Goal: Task Accomplishment & Management: Complete application form

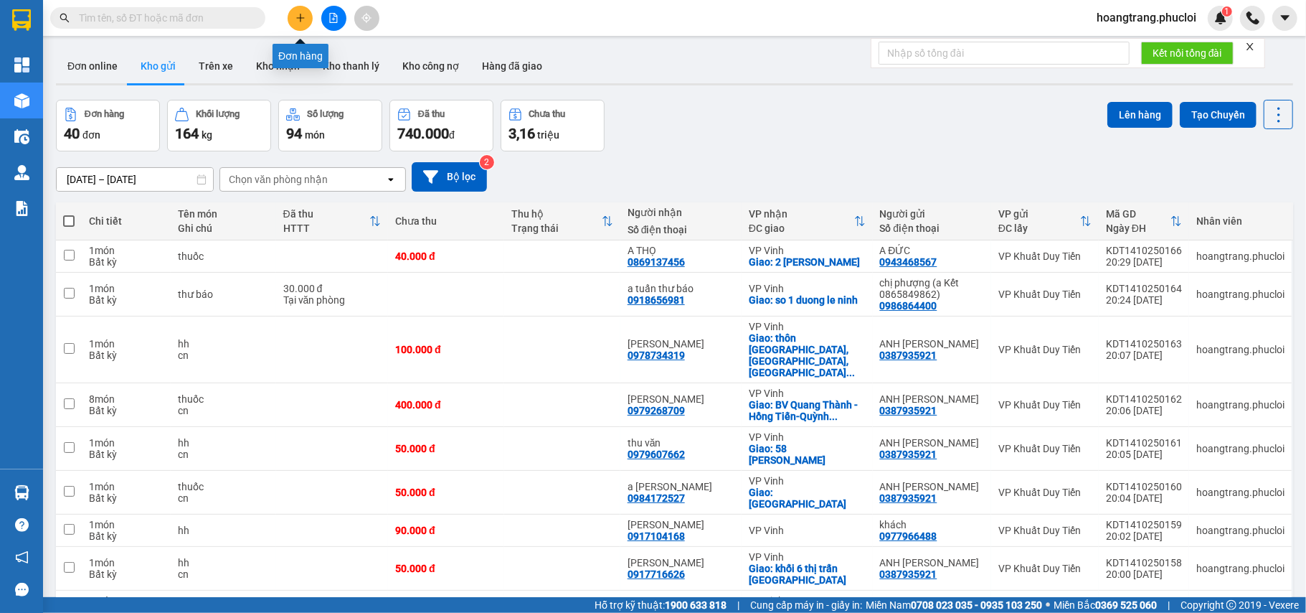
click at [291, 17] on button at bounding box center [300, 18] width 25 height 25
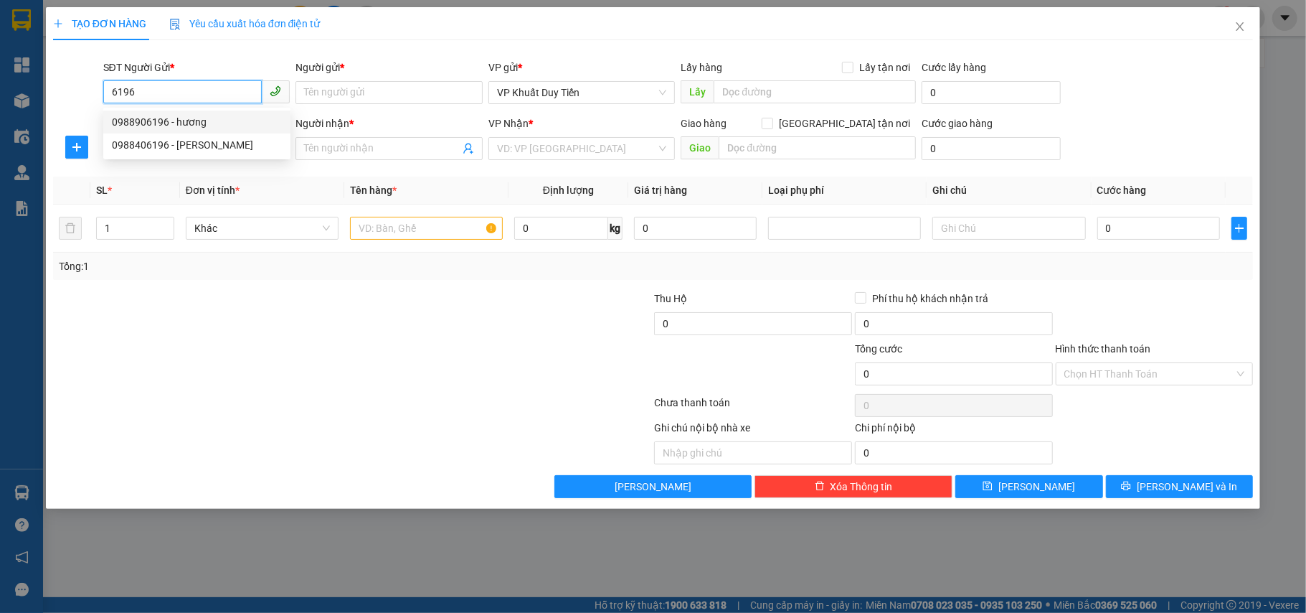
drag, startPoint x: 208, startPoint y: 88, endPoint x: 47, endPoint y: 96, distance: 161.6
click at [47, 96] on div "TẠO ĐƠN HÀNG Yêu cầu xuất hóa đơn điện tử Transit Pickup Surcharge Ids Transit …" at bounding box center [653, 257] width 1215 height 501
click at [225, 93] on input "3386" at bounding box center [182, 91] width 159 height 23
click at [202, 123] on div "0399303386 - c huế" at bounding box center [197, 122] width 170 height 16
type input "0399303386"
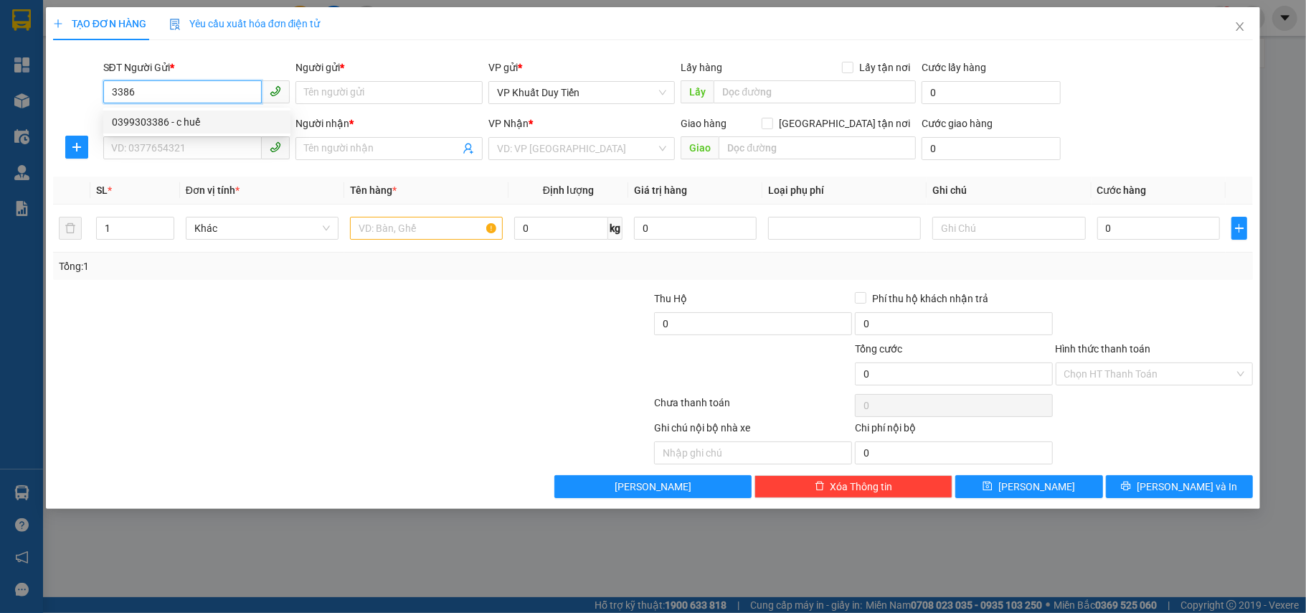
type input "c huế"
type input "0399303386"
click at [187, 156] on input "SĐT Người Nhận *" at bounding box center [182, 147] width 159 height 23
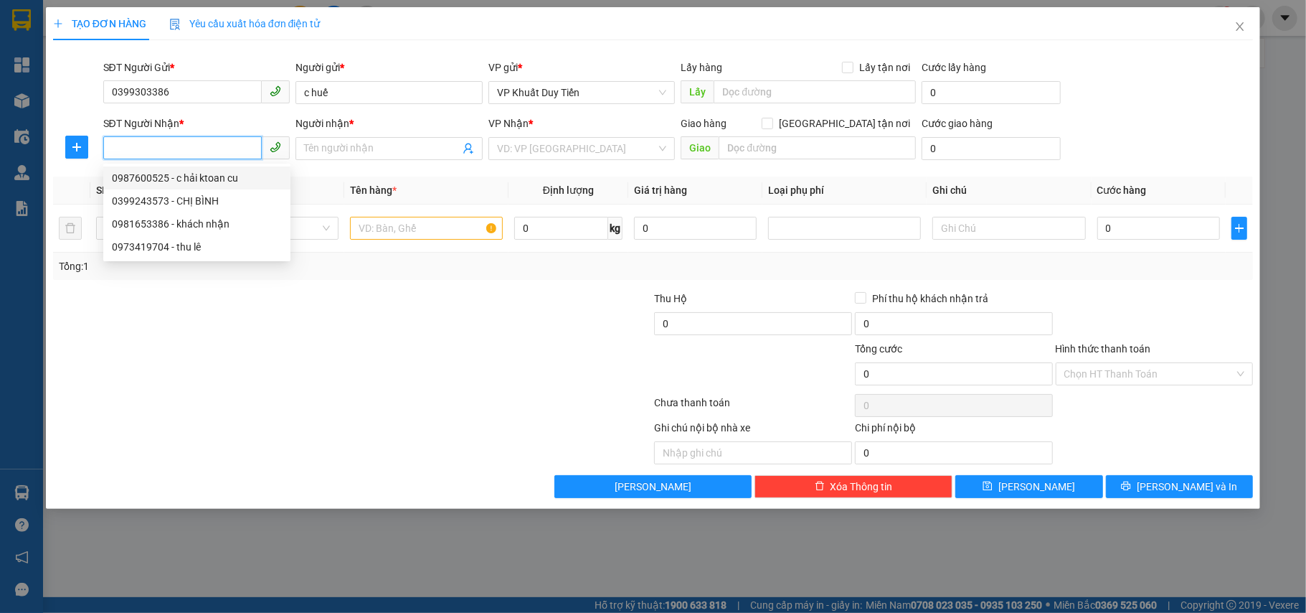
click at [191, 175] on div "0987600525 - c hải ktoan cu" at bounding box center [197, 178] width 170 height 16
type input "0987600525"
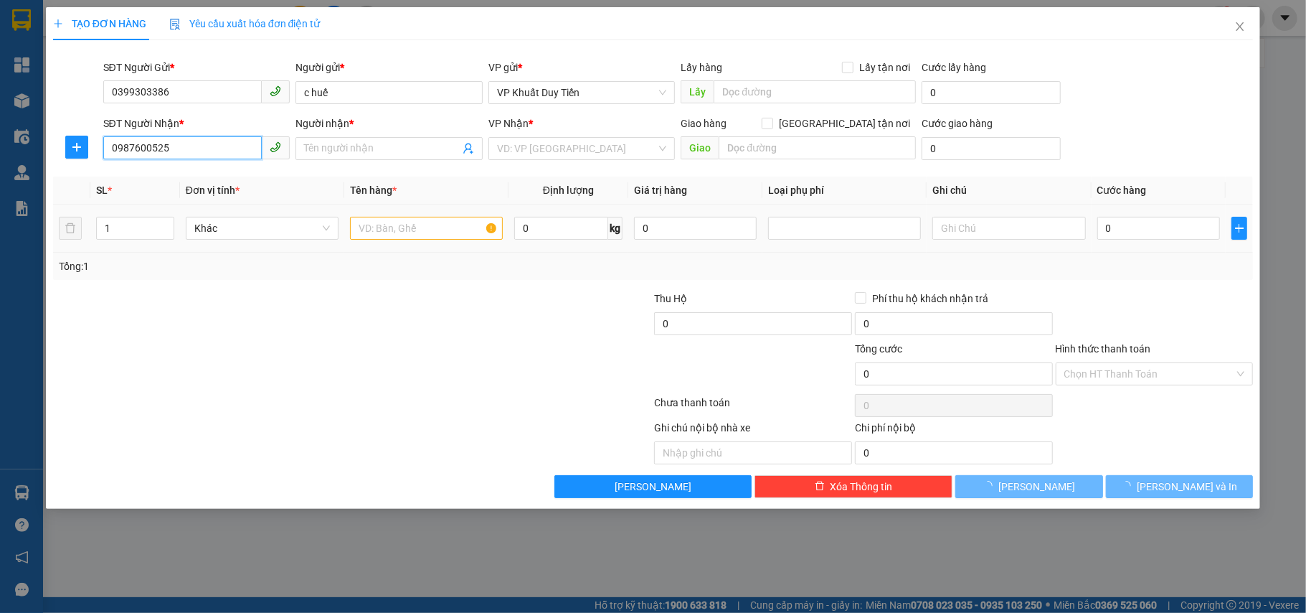
type input "c hải ktoan cu"
checkbox input "true"
type input "ngã 3 nam cấm"
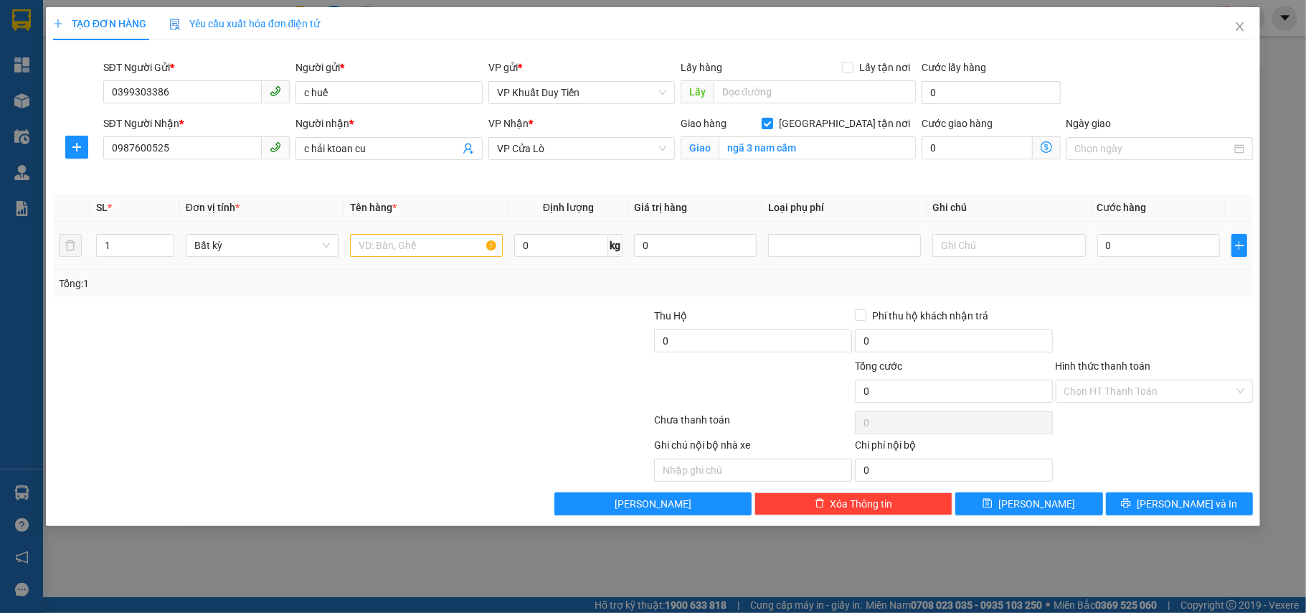
click at [411, 230] on td at bounding box center [426, 246] width 164 height 48
click at [413, 235] on input "text" at bounding box center [426, 245] width 153 height 23
type input "hoa"
click at [1175, 237] on input "0" at bounding box center [1159, 245] width 123 height 23
type input "1"
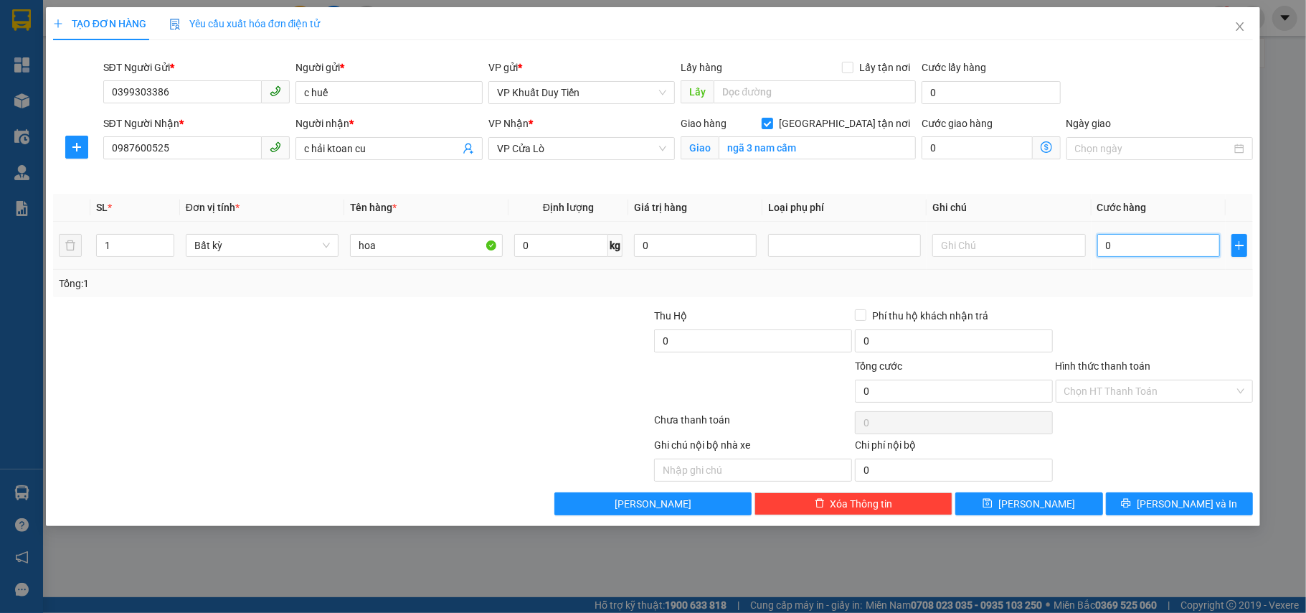
type input "1"
type input "12"
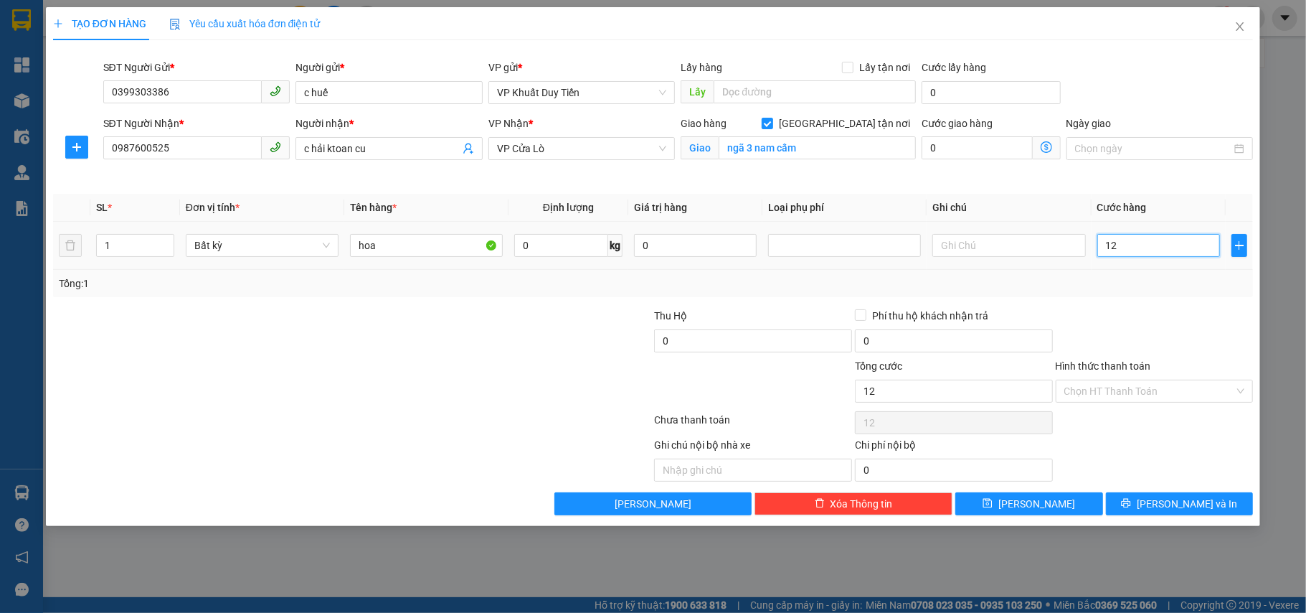
type input "120"
type input "120.000"
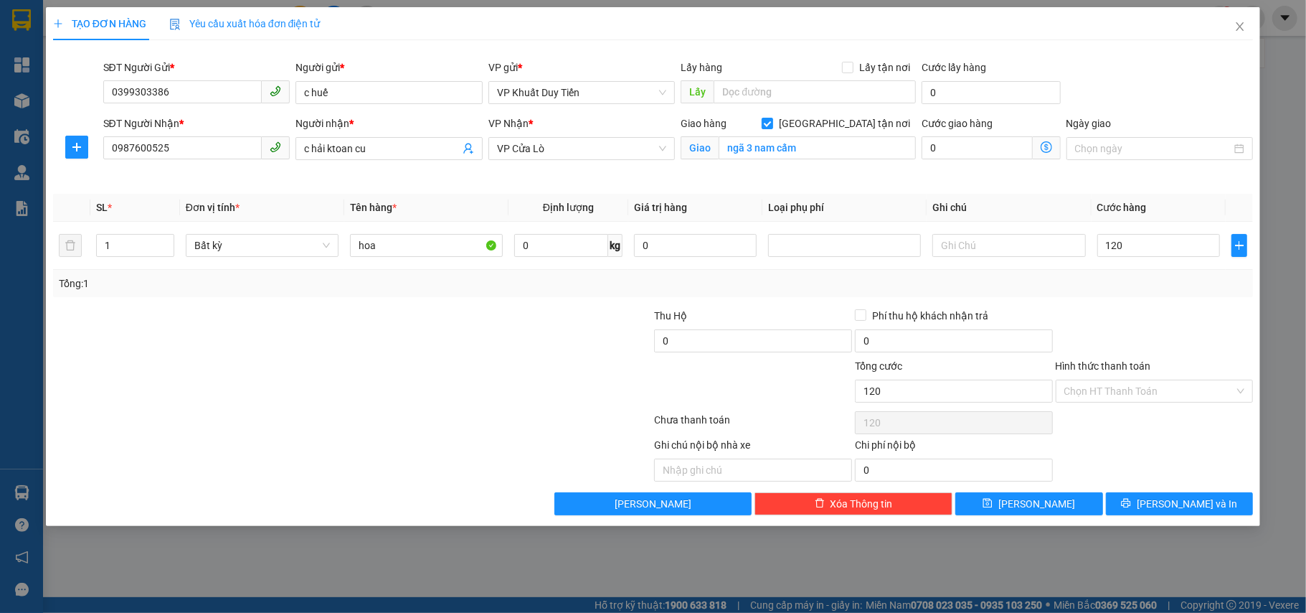
type input "120.000"
click at [1165, 327] on div at bounding box center [1154, 333] width 201 height 50
click at [1229, 499] on button "[PERSON_NAME] và In" at bounding box center [1180, 503] width 148 height 23
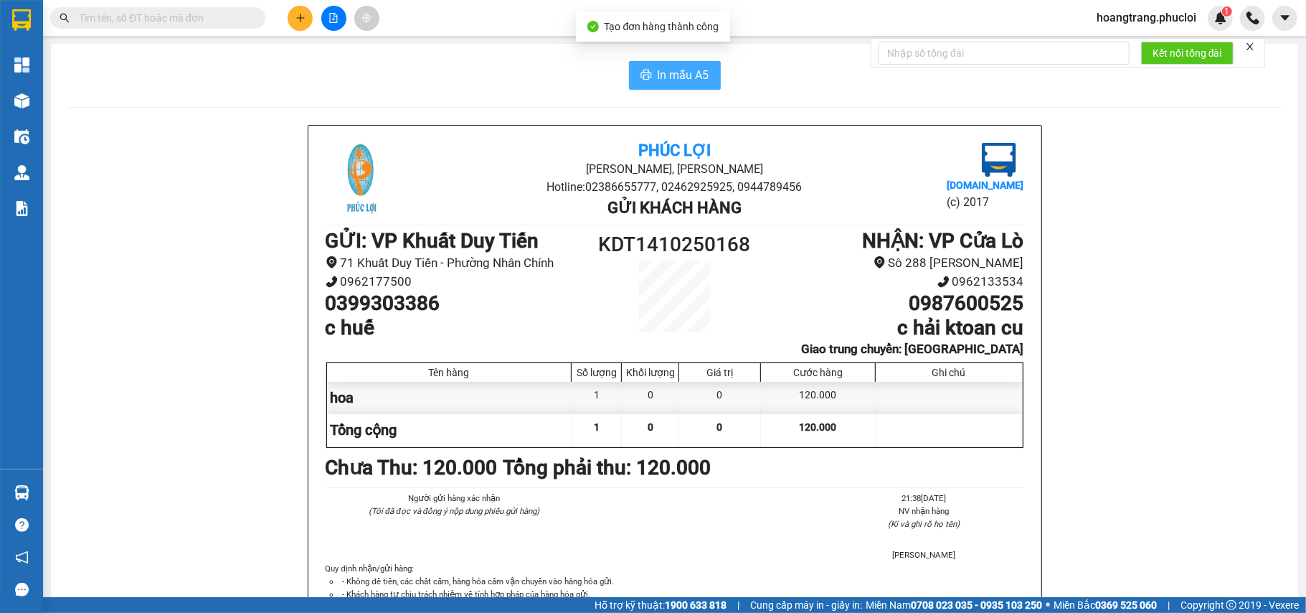
click at [709, 73] on button "In mẫu A5" at bounding box center [675, 75] width 92 height 29
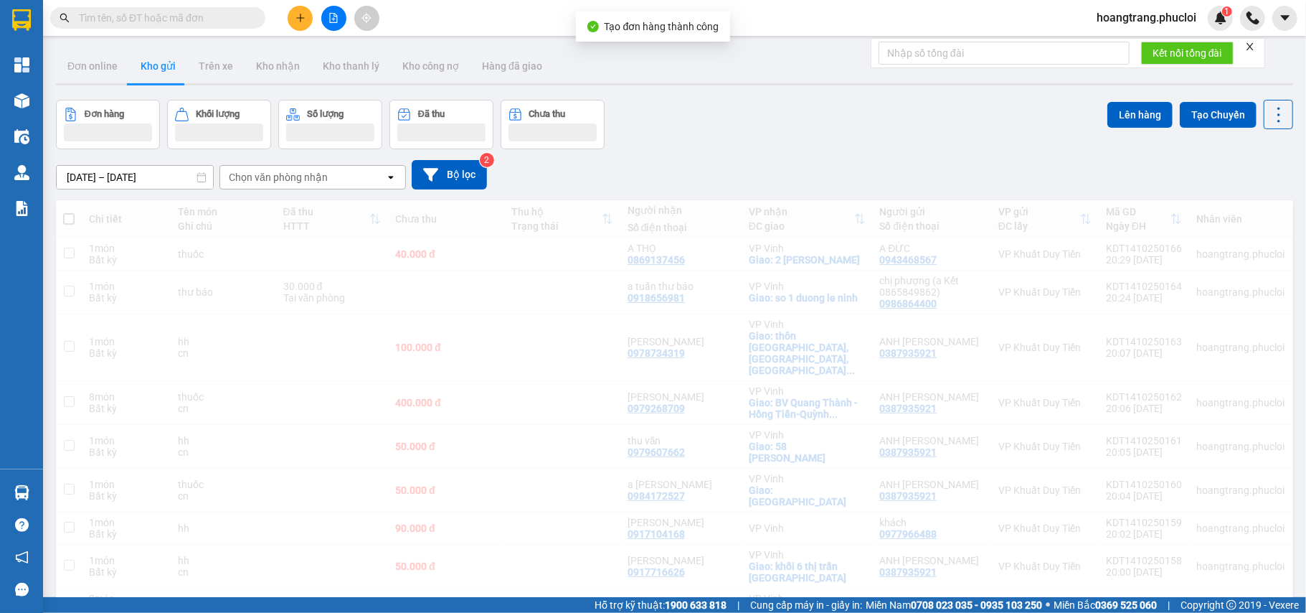
click at [293, 6] on div at bounding box center [334, 18] width 108 height 25
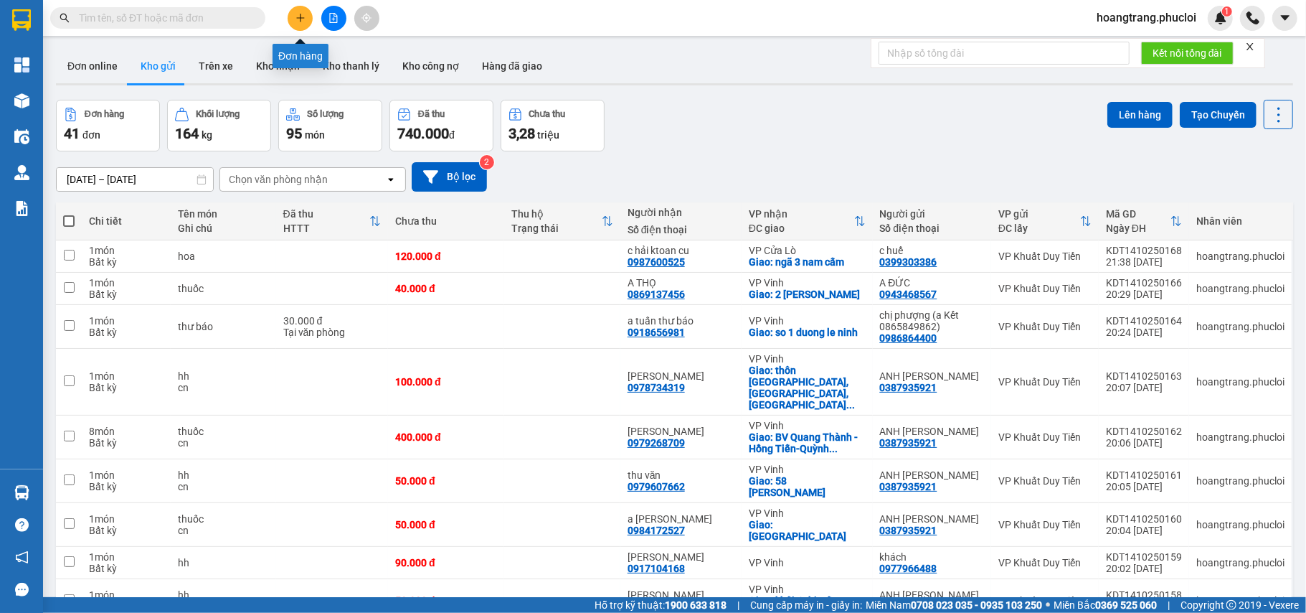
click at [291, 17] on button at bounding box center [300, 18] width 25 height 25
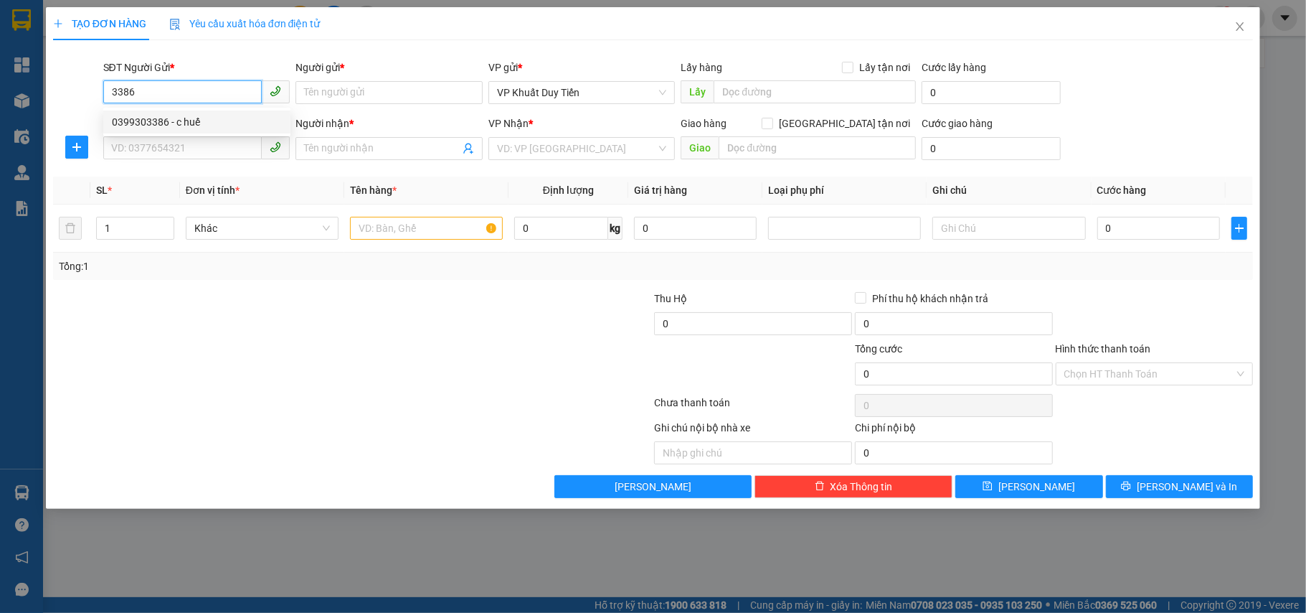
click at [155, 116] on div "0399303386 - c huế" at bounding box center [197, 122] width 170 height 16
type input "0399303386"
type input "c huế"
type input "0399303386"
click at [149, 155] on input "SĐT Người Nhận *" at bounding box center [182, 147] width 159 height 23
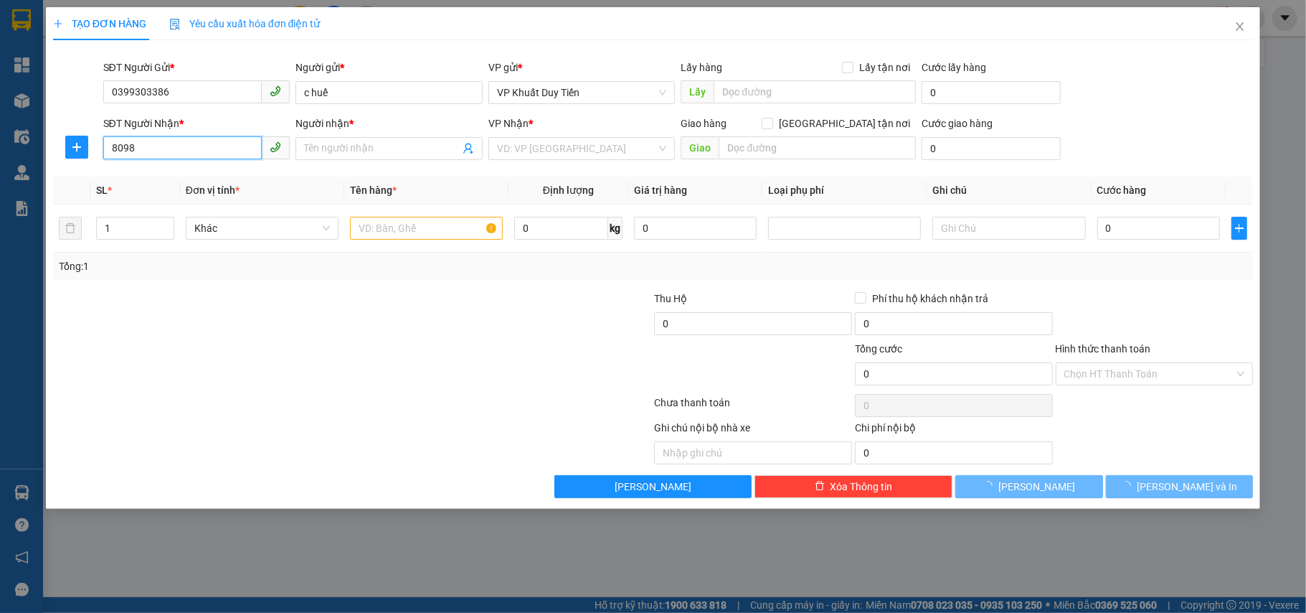
click at [149, 155] on input "8098" at bounding box center [182, 147] width 159 height 23
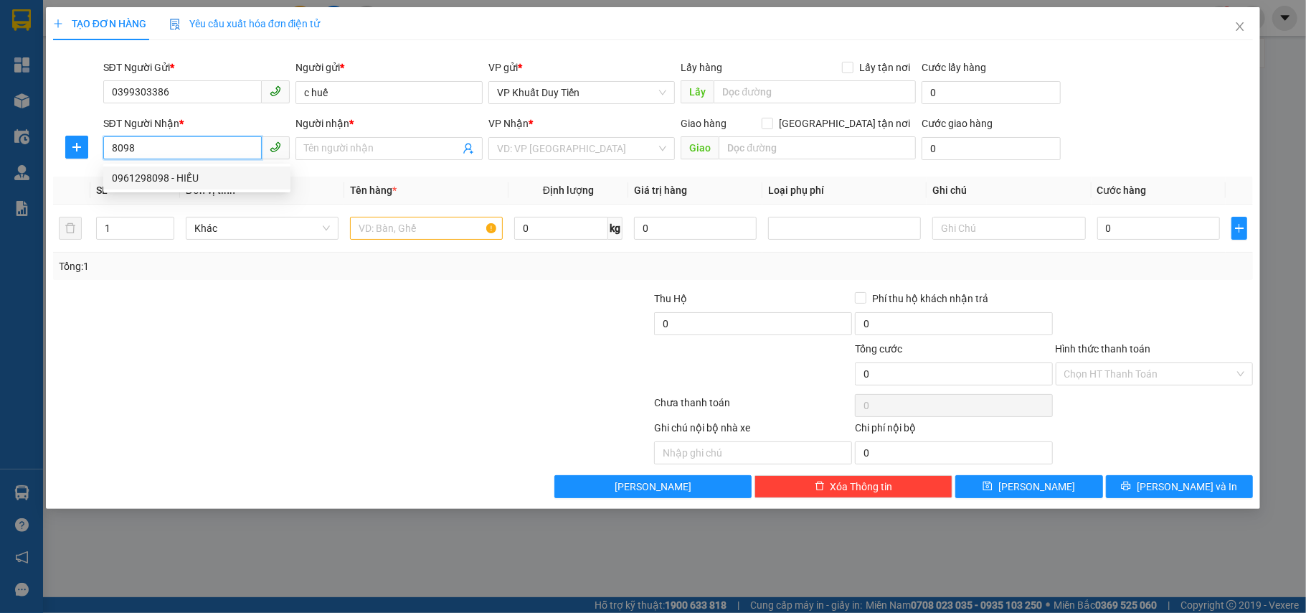
click at [179, 174] on div "0961298098 - HIẾU" at bounding box center [197, 178] width 170 height 16
type input "0961298098"
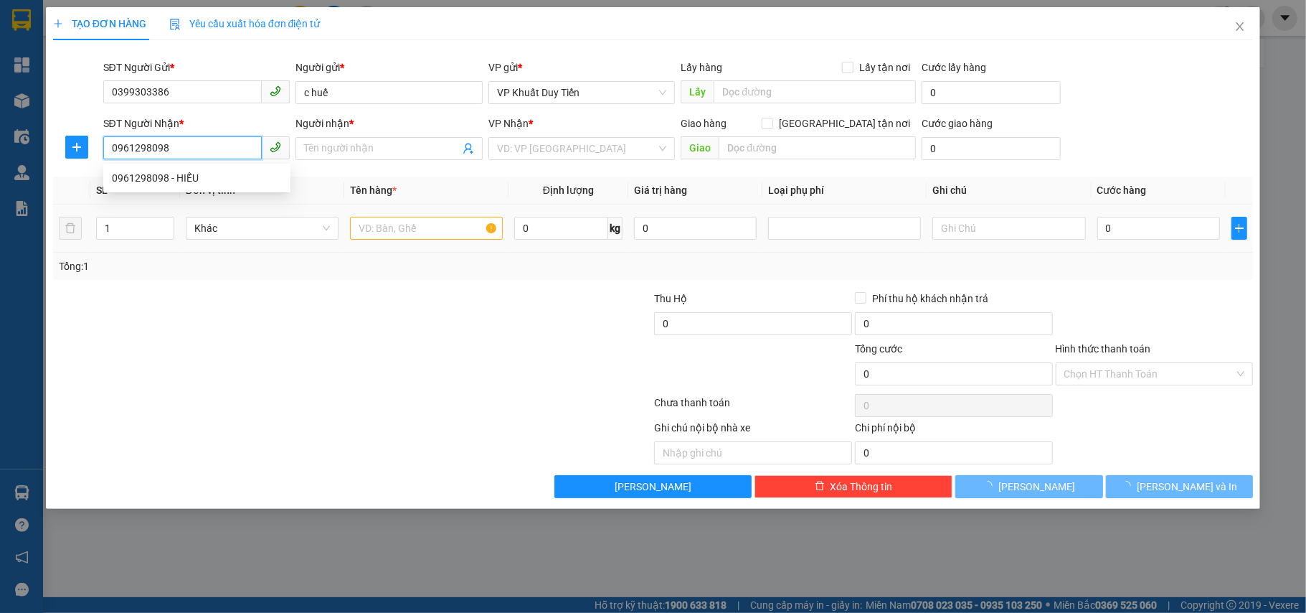
type input "HIẾU"
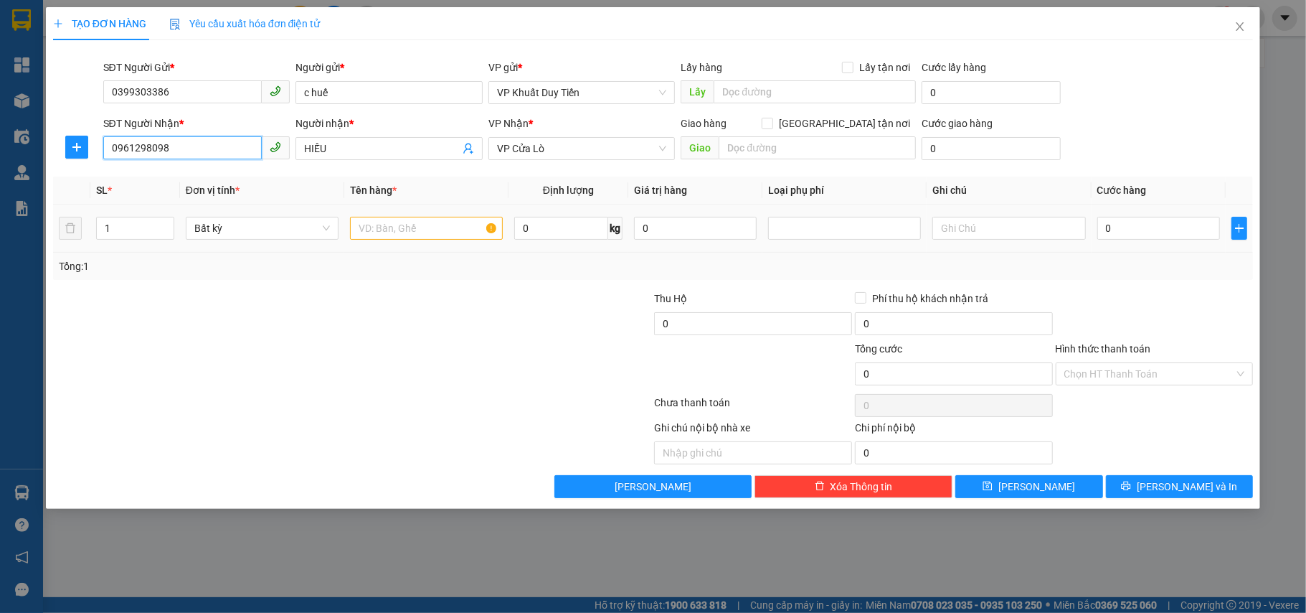
type input "0961298098"
click at [397, 230] on input "text" at bounding box center [426, 228] width 153 height 23
type input "hoa"
click at [543, 336] on div at bounding box center [553, 316] width 201 height 50
click at [1153, 227] on input "0" at bounding box center [1159, 228] width 123 height 23
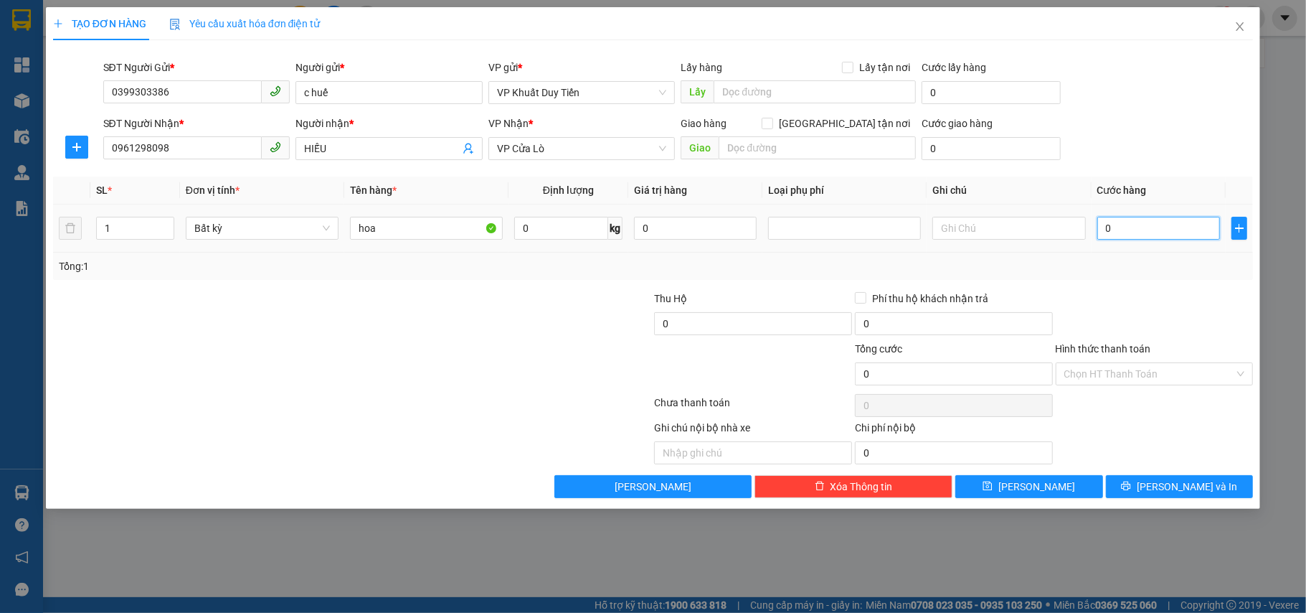
type input "4"
type input "40"
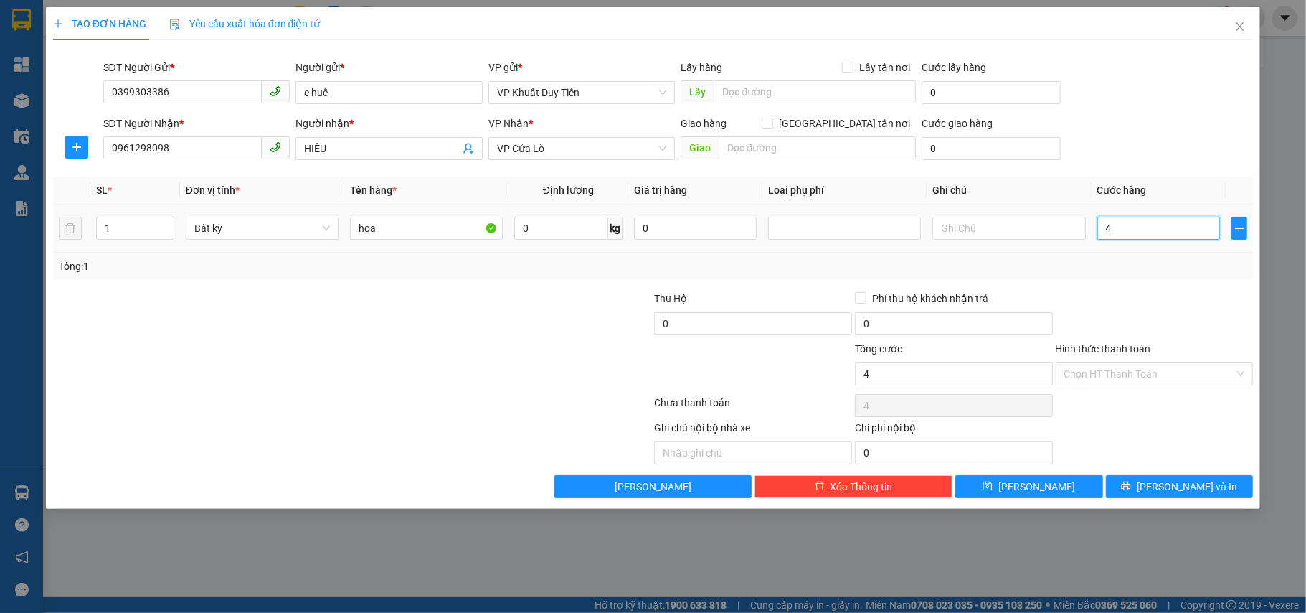
type input "40"
type input "400"
type input "400.000"
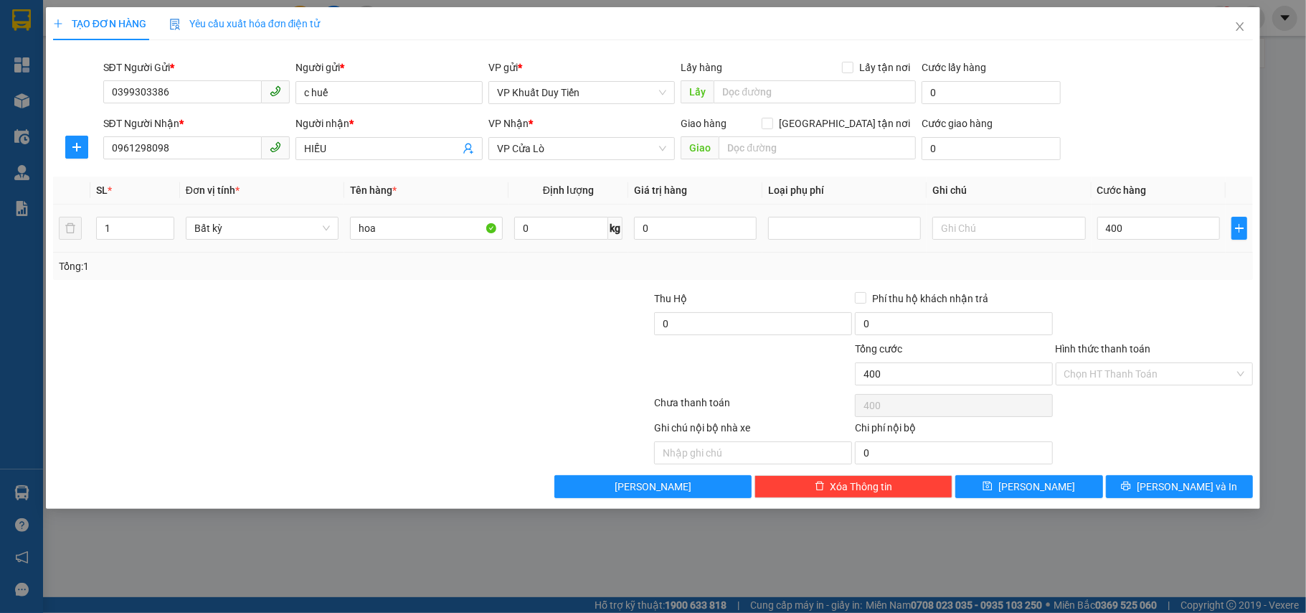
type input "400.000"
click at [1140, 282] on div "Transit Pickup Surcharge Ids Transit Deliver Surcharge Ids Transit Deliver Surc…" at bounding box center [653, 275] width 1201 height 446
click at [1120, 478] on button "[PERSON_NAME] và In" at bounding box center [1180, 486] width 148 height 23
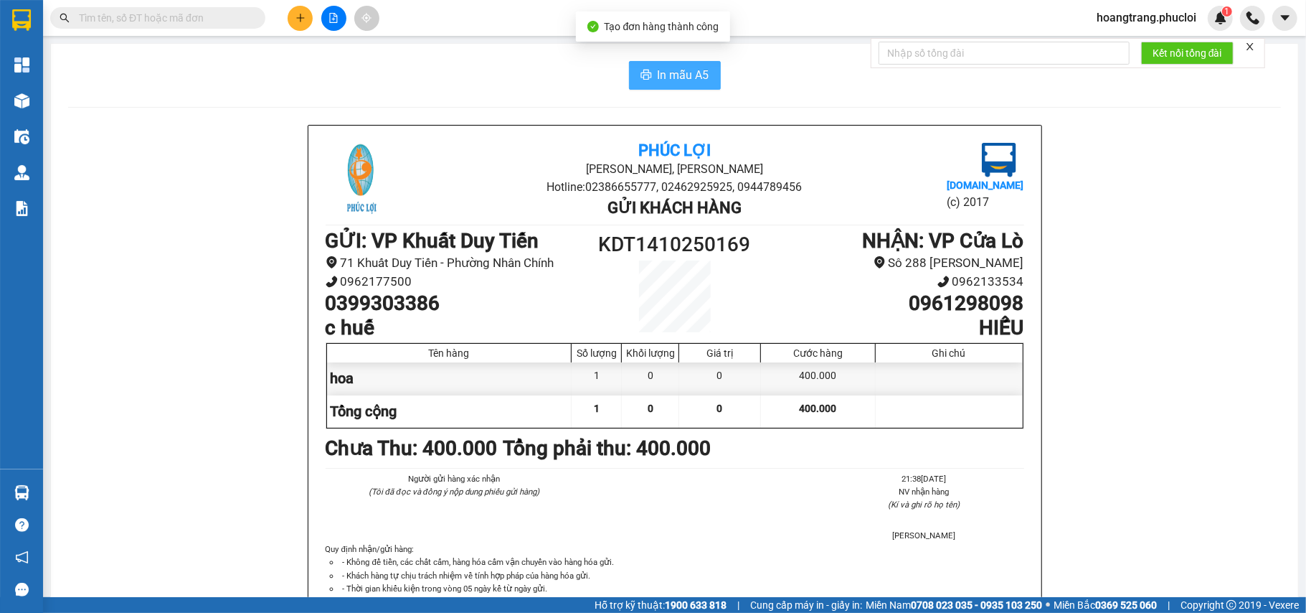
click at [680, 88] on button "In mẫu A5" at bounding box center [675, 75] width 92 height 29
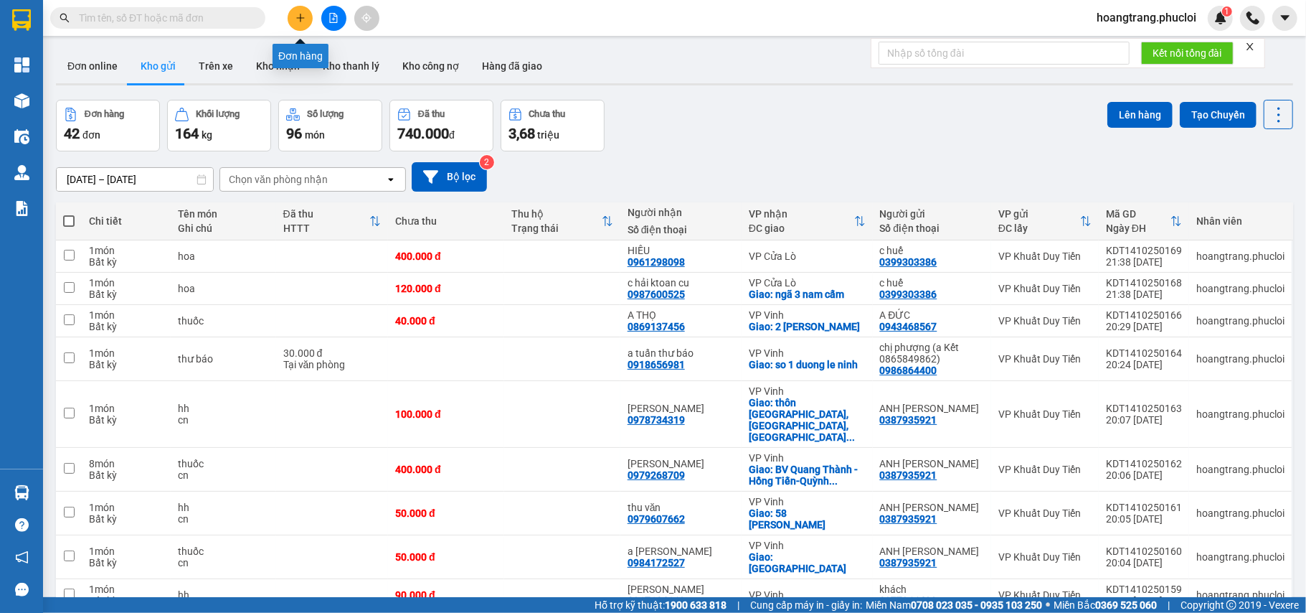
click at [299, 21] on icon "plus" at bounding box center [301, 18] width 10 height 10
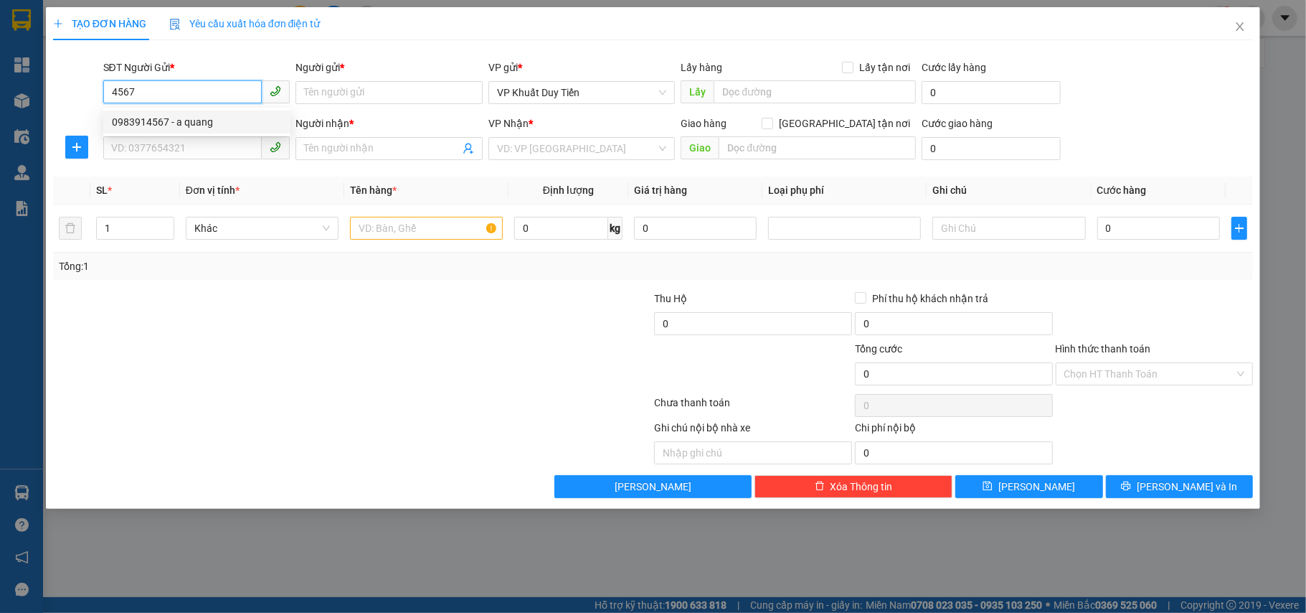
click at [181, 129] on div "0983914567 - a quang" at bounding box center [197, 122] width 170 height 16
type input "0983914567"
type input "a quang"
type input "0983914567"
click at [178, 141] on input "SĐT Người Nhận *" at bounding box center [182, 147] width 159 height 23
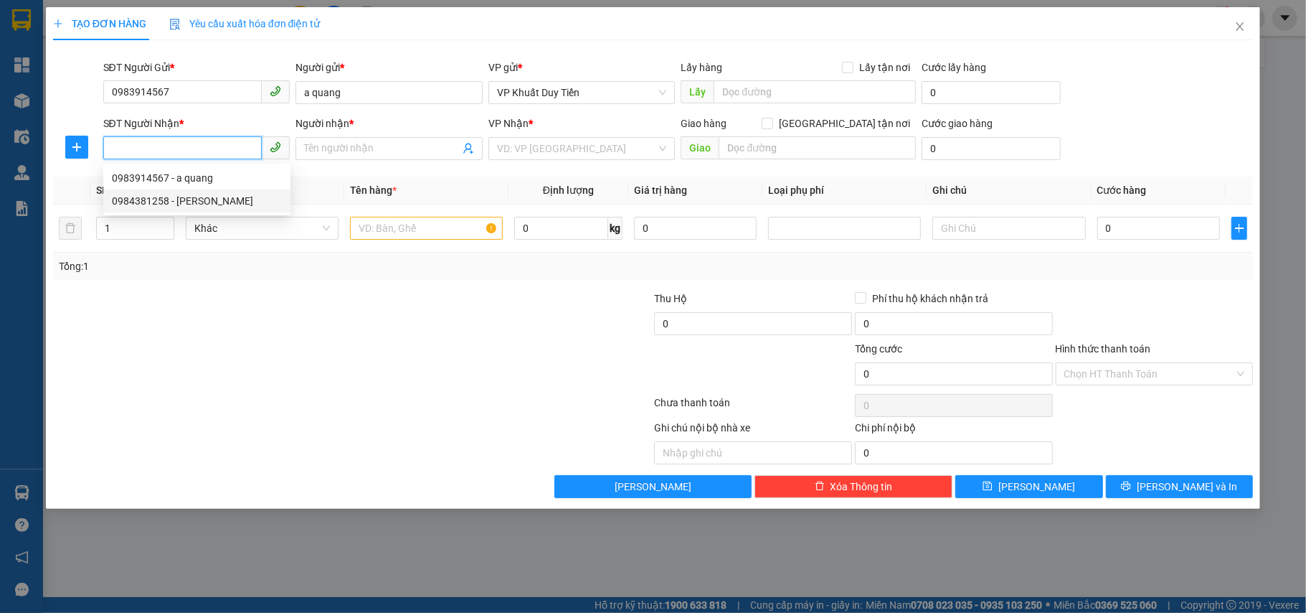
click at [184, 199] on div "0984381258 - [PERSON_NAME]" at bounding box center [197, 201] width 170 height 16
type input "0984381258"
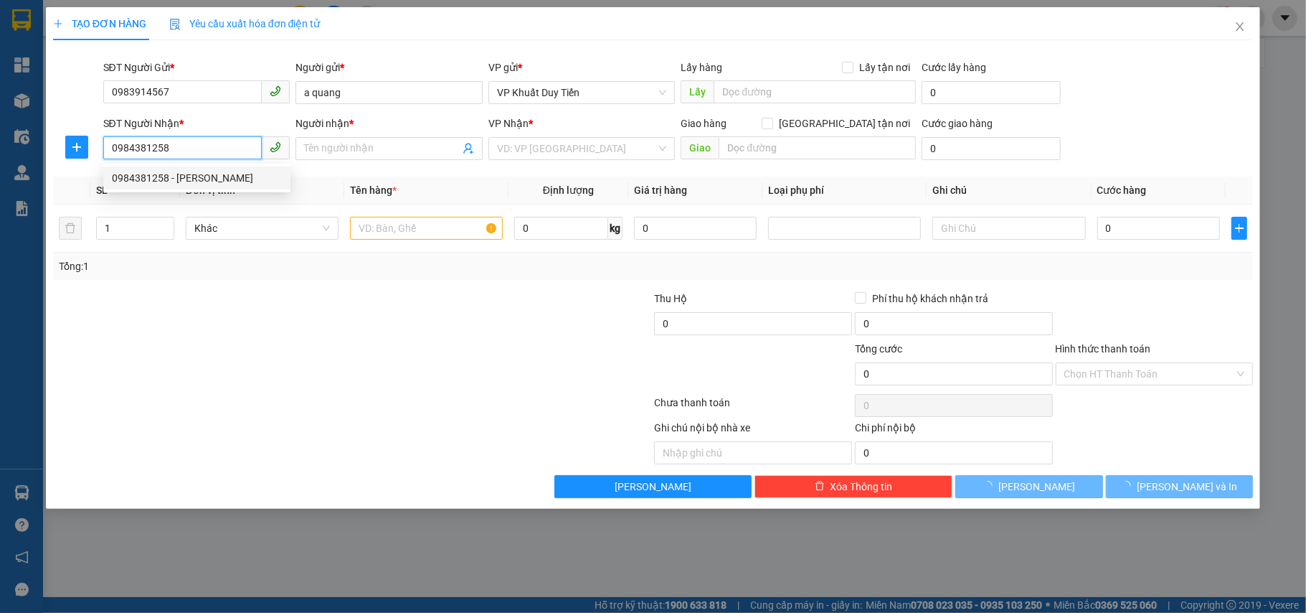
type input "cô LAN"
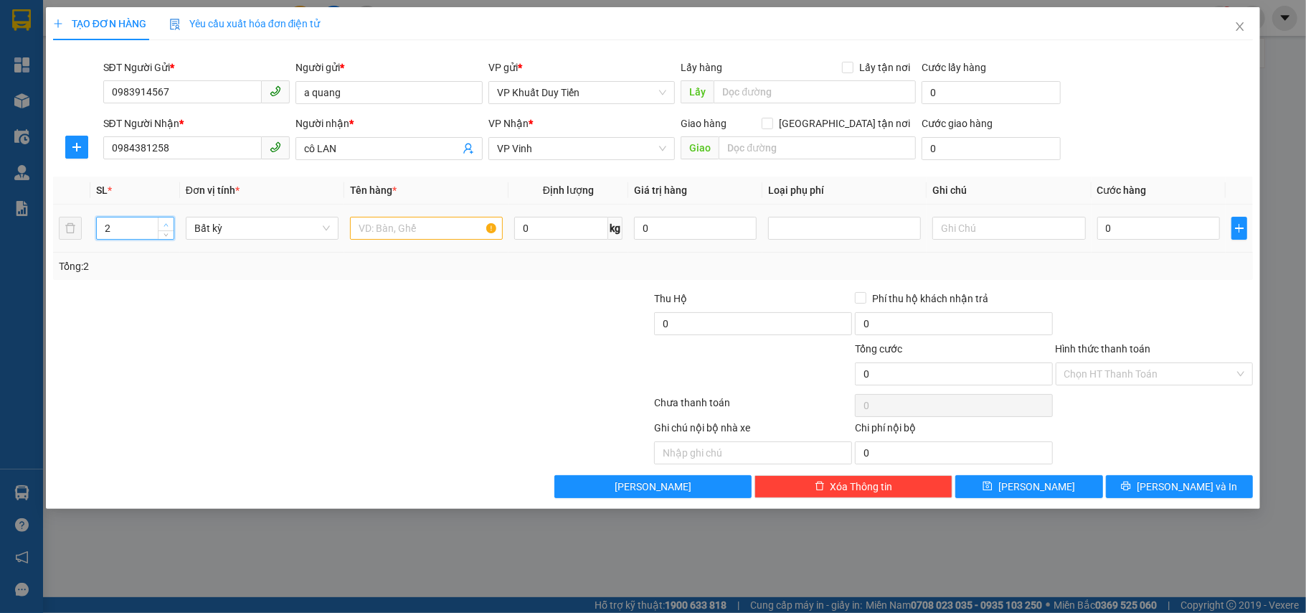
click at [165, 225] on icon "up" at bounding box center [166, 224] width 5 height 5
type input "3"
click at [165, 225] on icon "up" at bounding box center [166, 224] width 5 height 5
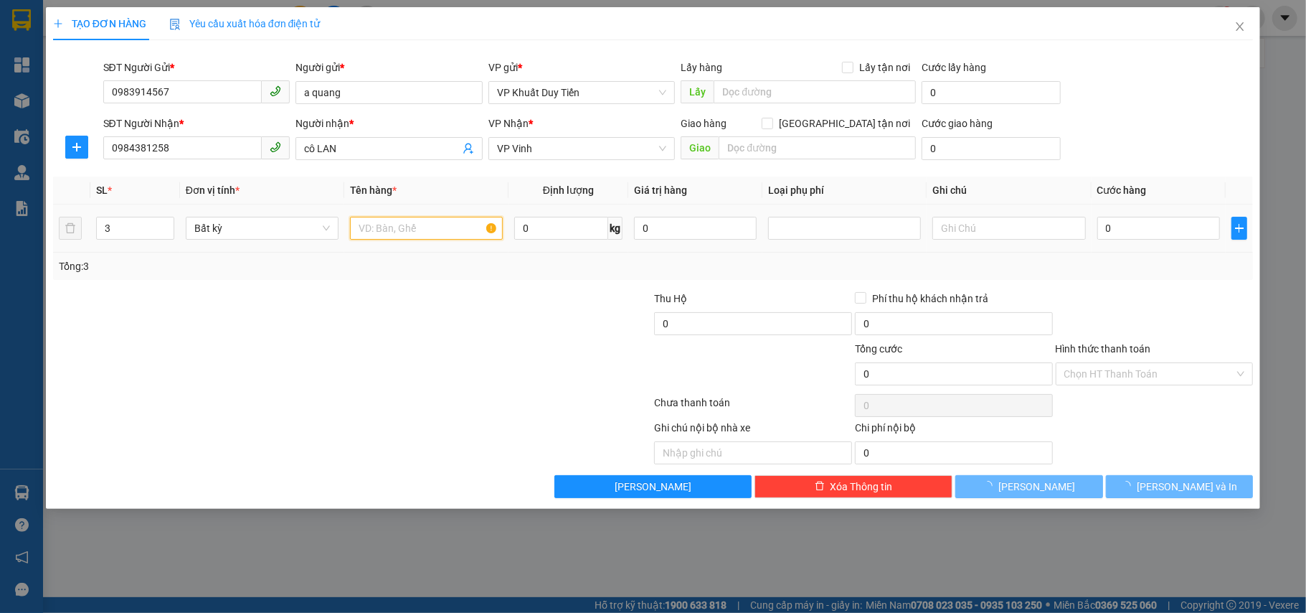
click at [394, 222] on input "text" at bounding box center [426, 228] width 153 height 23
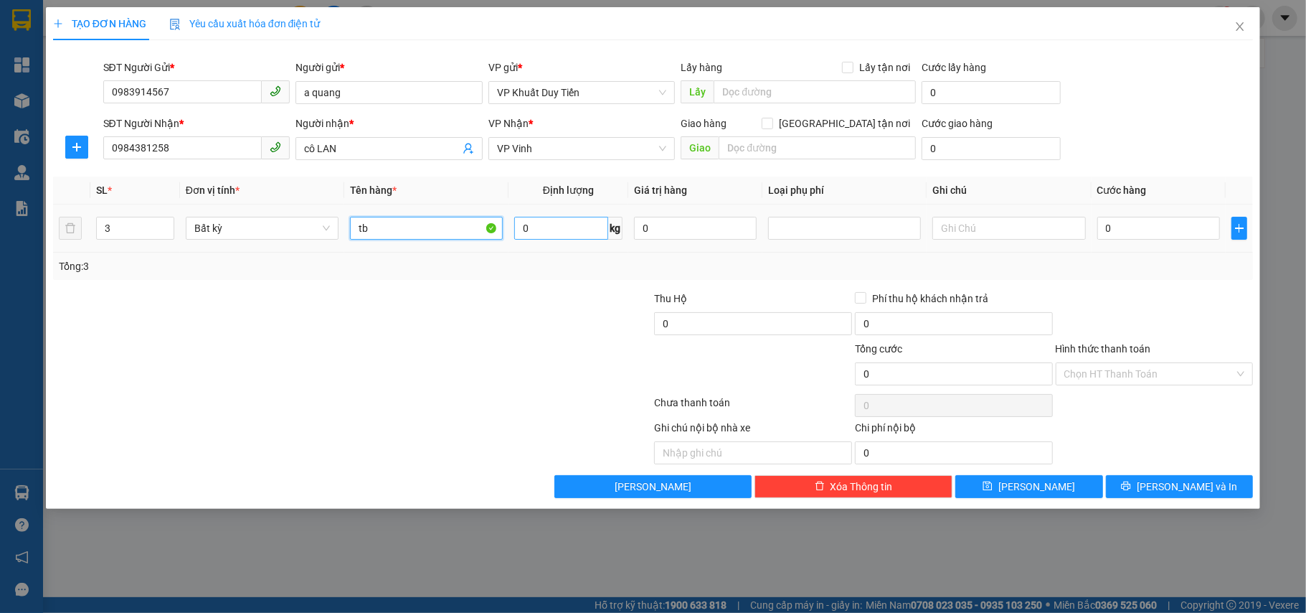
type input "tb"
click at [523, 225] on input "0" at bounding box center [561, 228] width 94 height 23
type input "138"
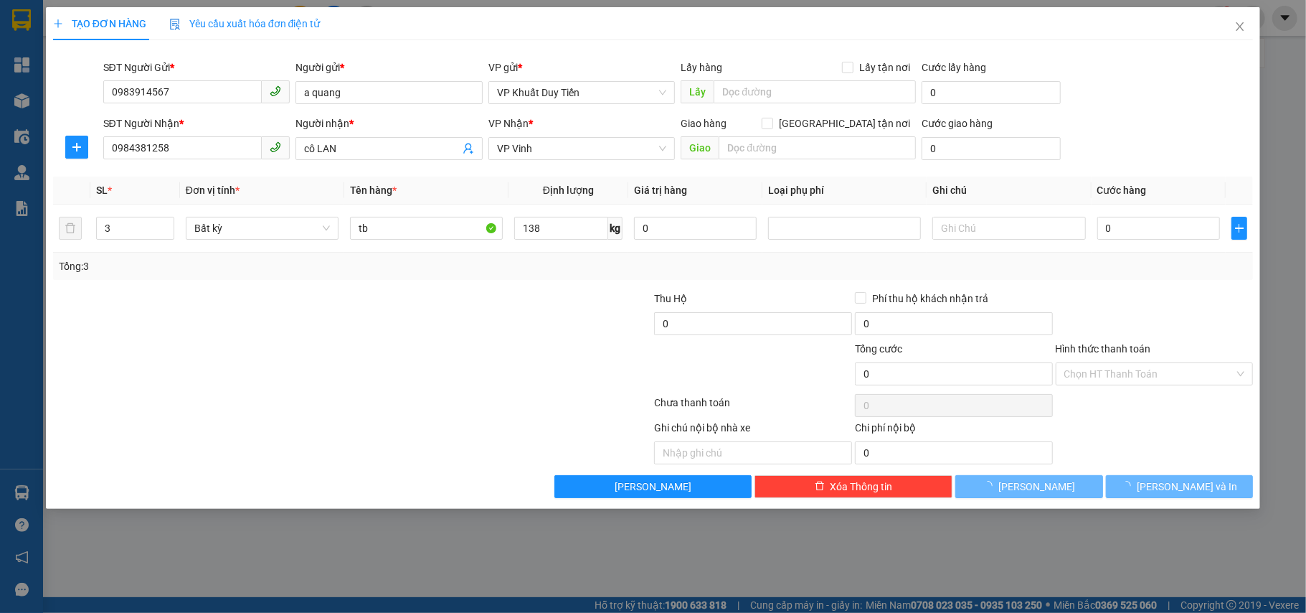
click at [463, 325] on div at bounding box center [553, 316] width 201 height 50
type input "364.000"
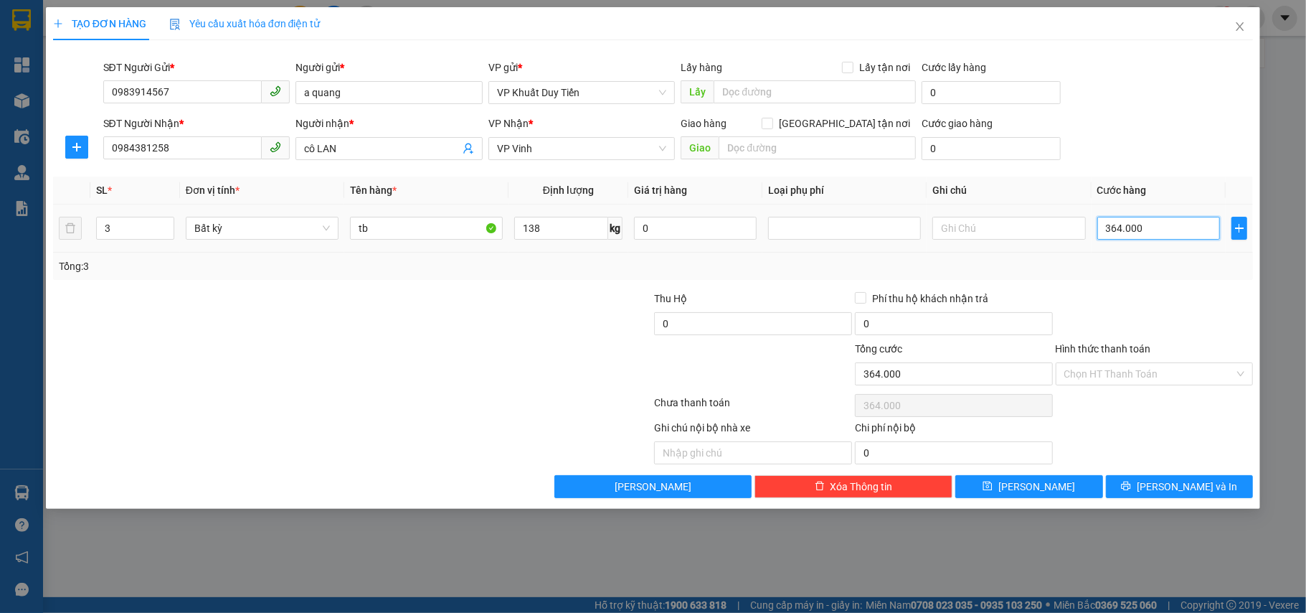
click at [1176, 238] on input "364.000" at bounding box center [1159, 228] width 123 height 23
type input "3"
type input "34"
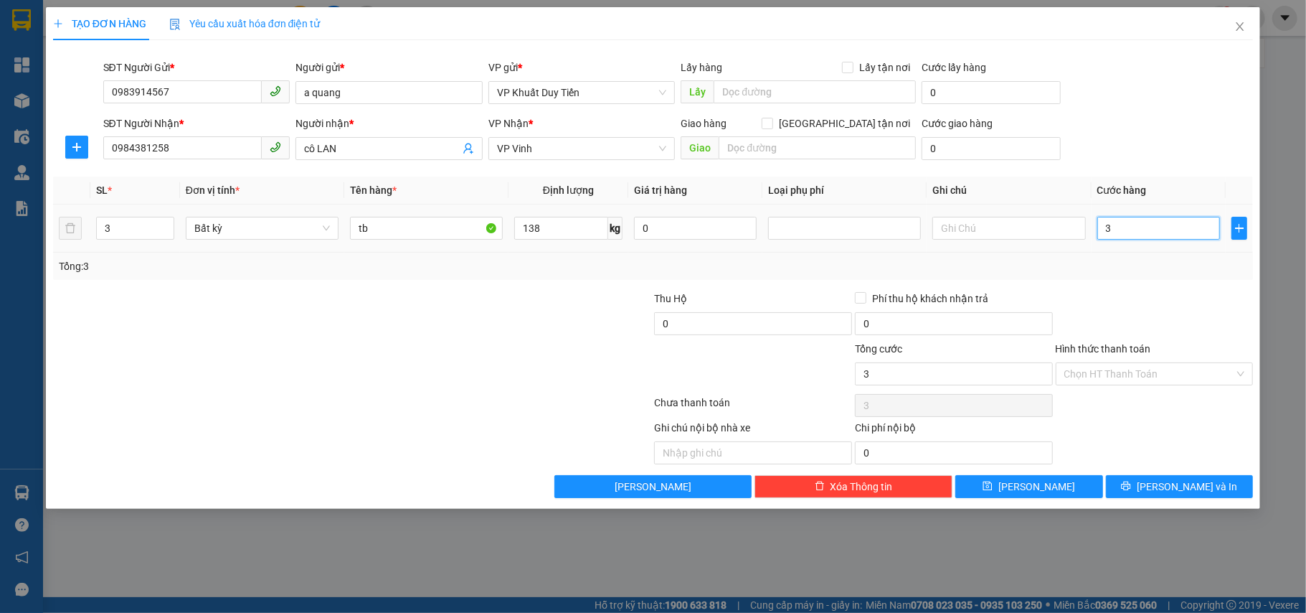
type input "34"
type input "345"
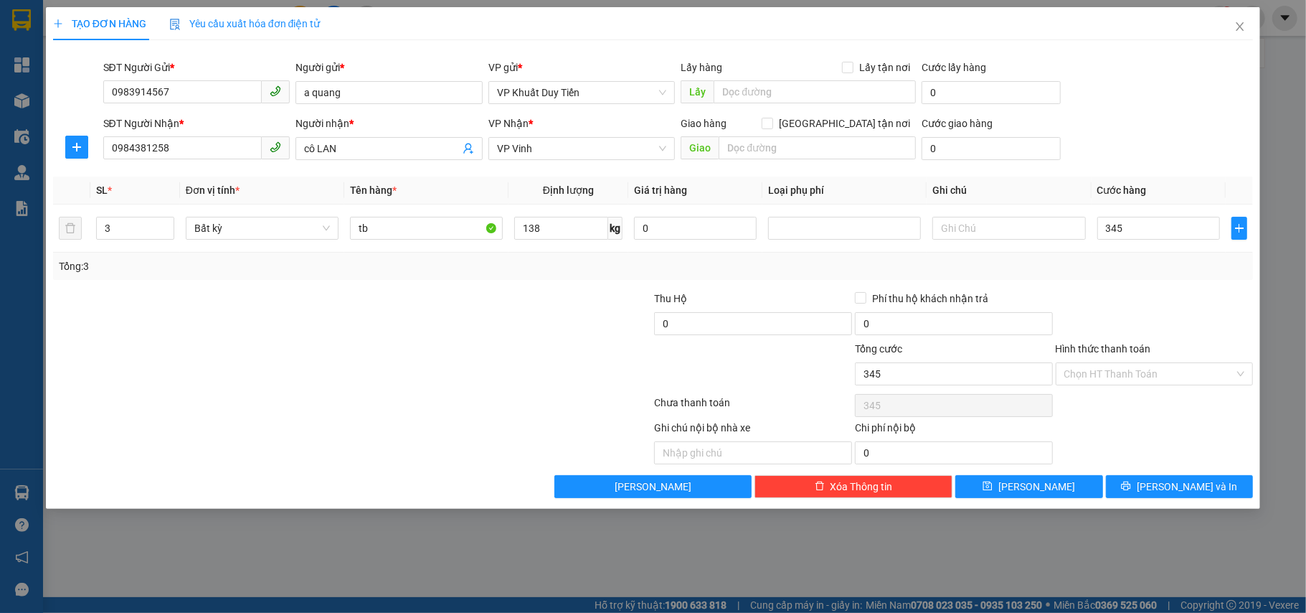
type input "345.000"
click at [1215, 318] on div at bounding box center [1154, 316] width 201 height 50
click at [1160, 482] on button "[PERSON_NAME] và In" at bounding box center [1180, 486] width 148 height 23
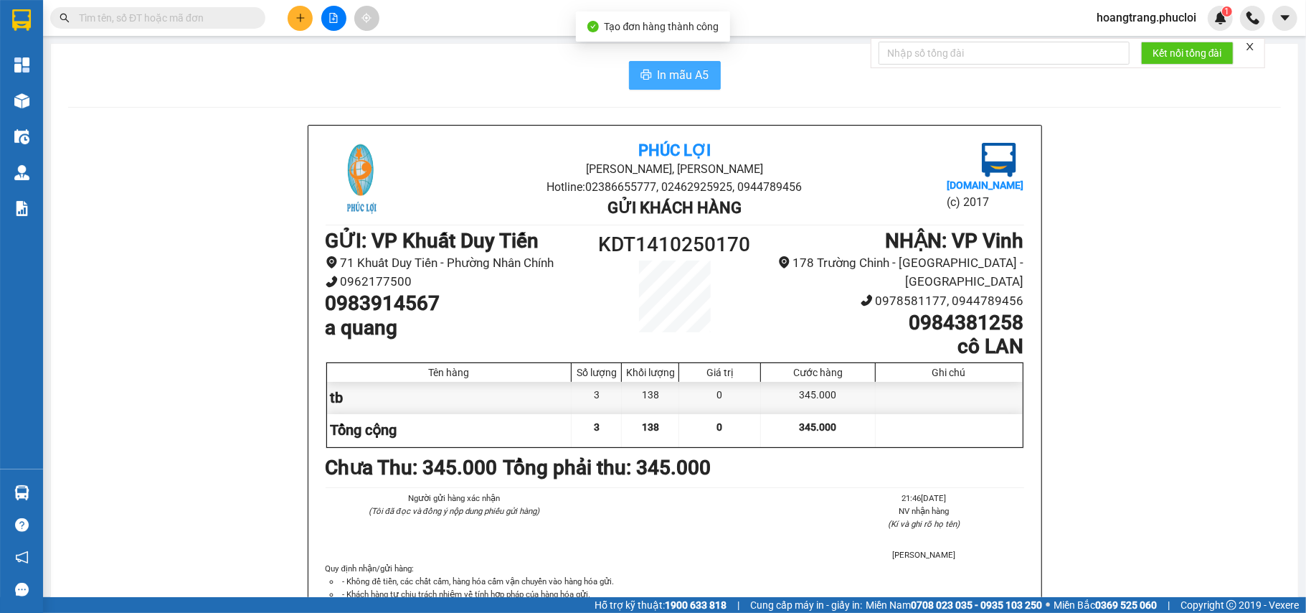
click at [661, 83] on span "In mẫu A5" at bounding box center [684, 75] width 52 height 18
